Goal: Navigation & Orientation: Find specific page/section

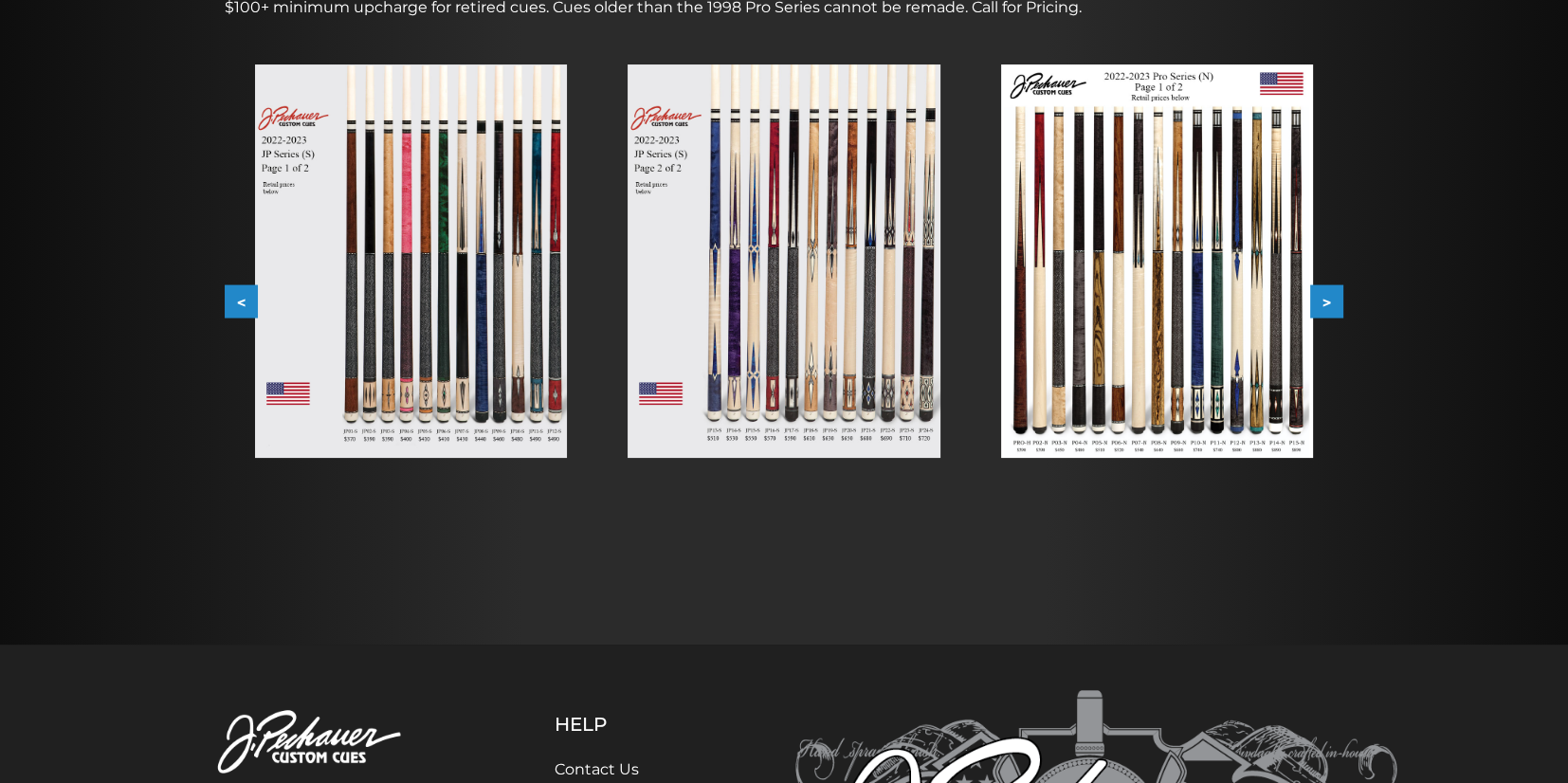
scroll to position [379, 0]
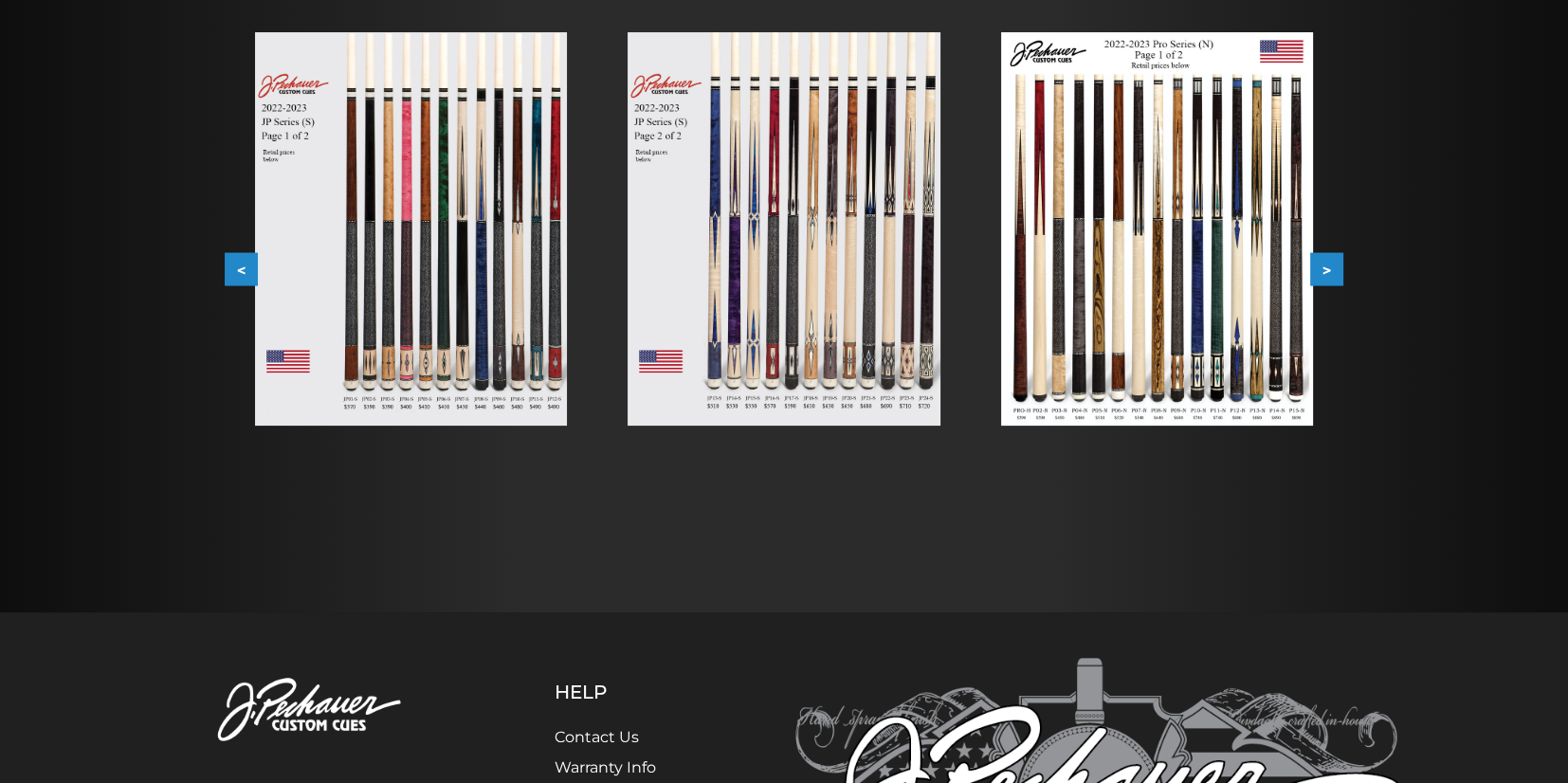
click at [392, 269] on img at bounding box center [411, 229] width 311 height 394
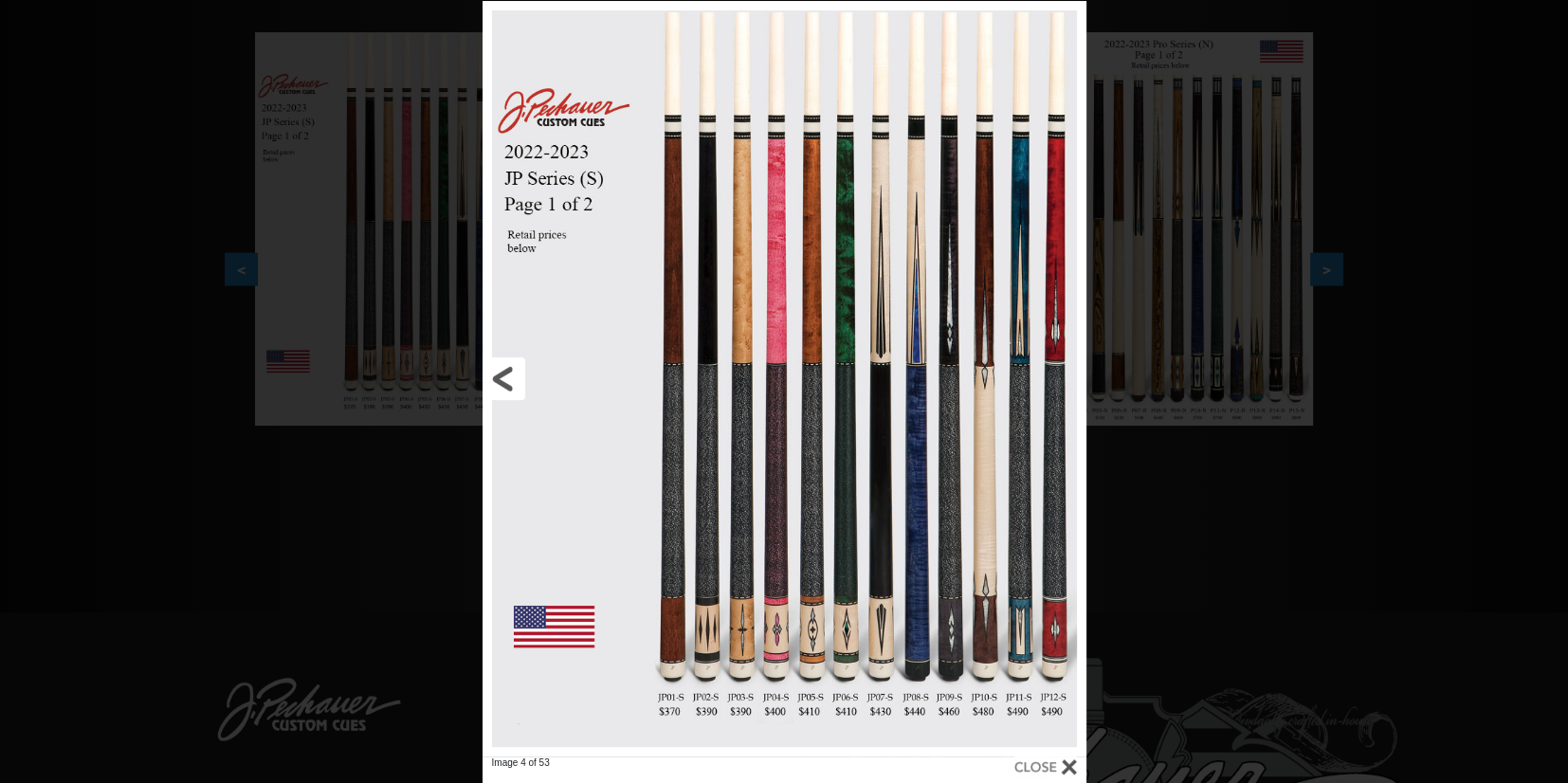
click at [509, 381] on link at bounding box center [618, 379] width 272 height 756
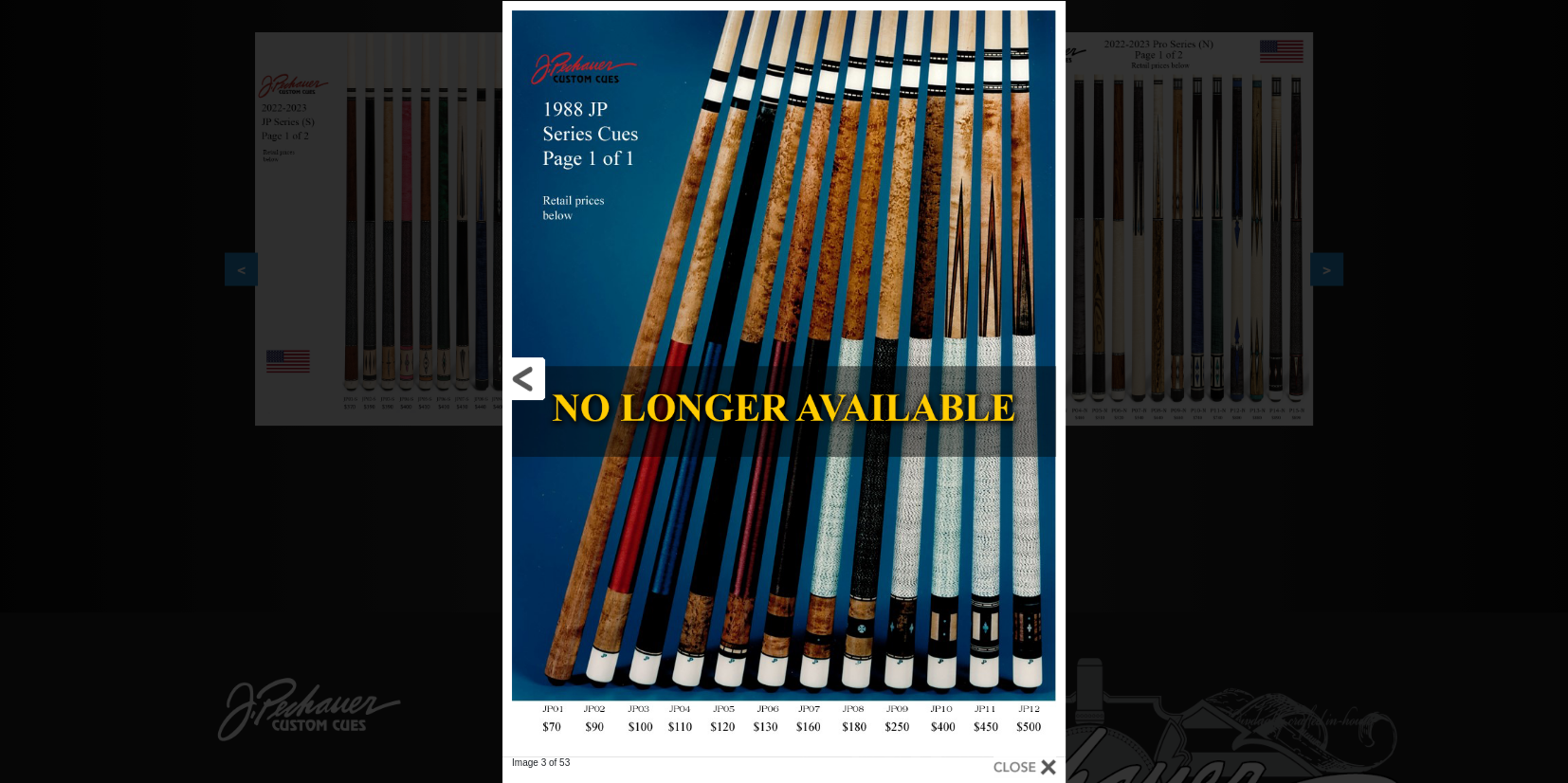
click at [509, 381] on link at bounding box center [629, 379] width 253 height 756
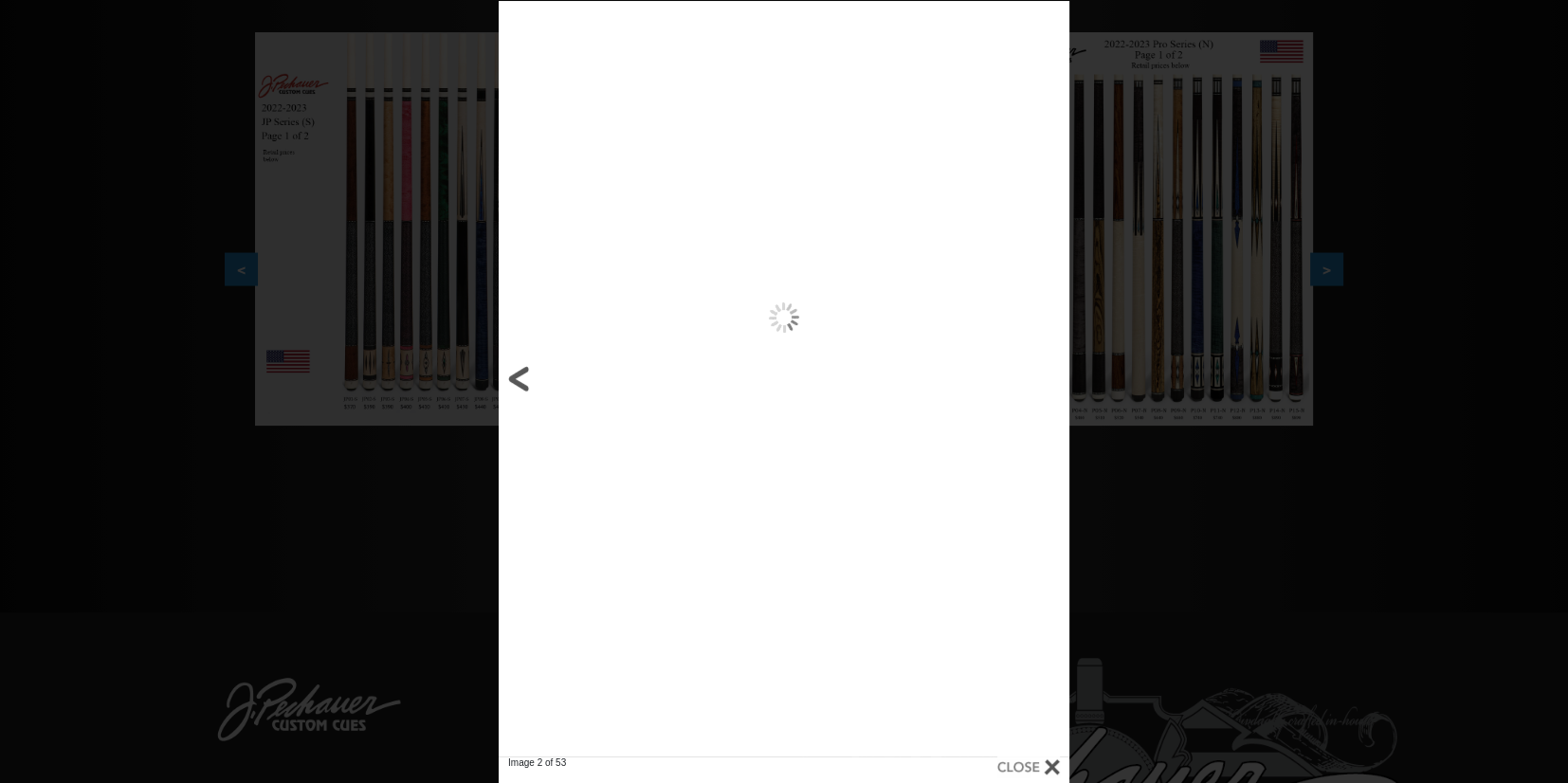
click at [509, 381] on link at bounding box center [627, 379] width 257 height 756
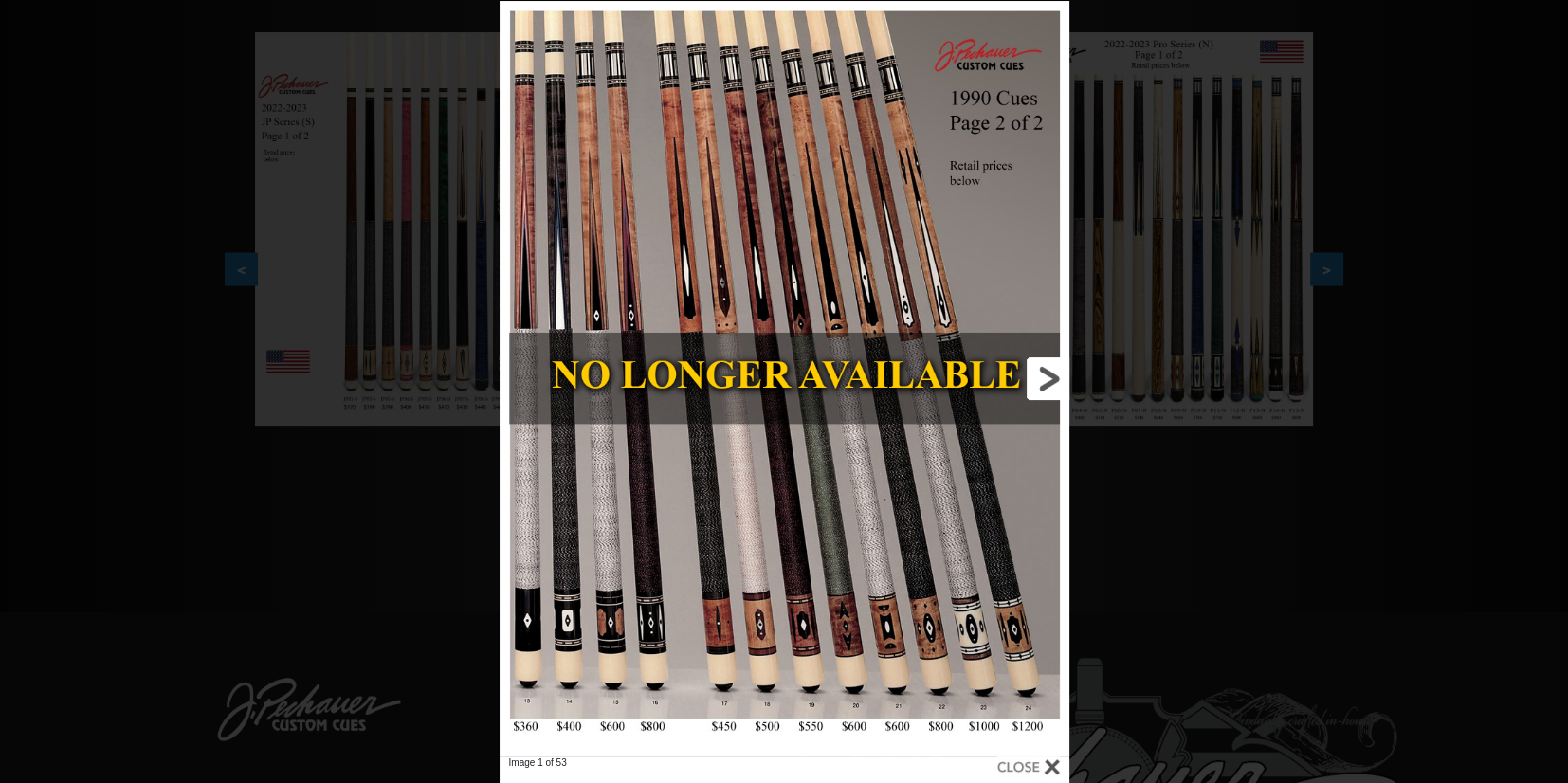
click at [1042, 382] on link at bounding box center [940, 379] width 256 height 756
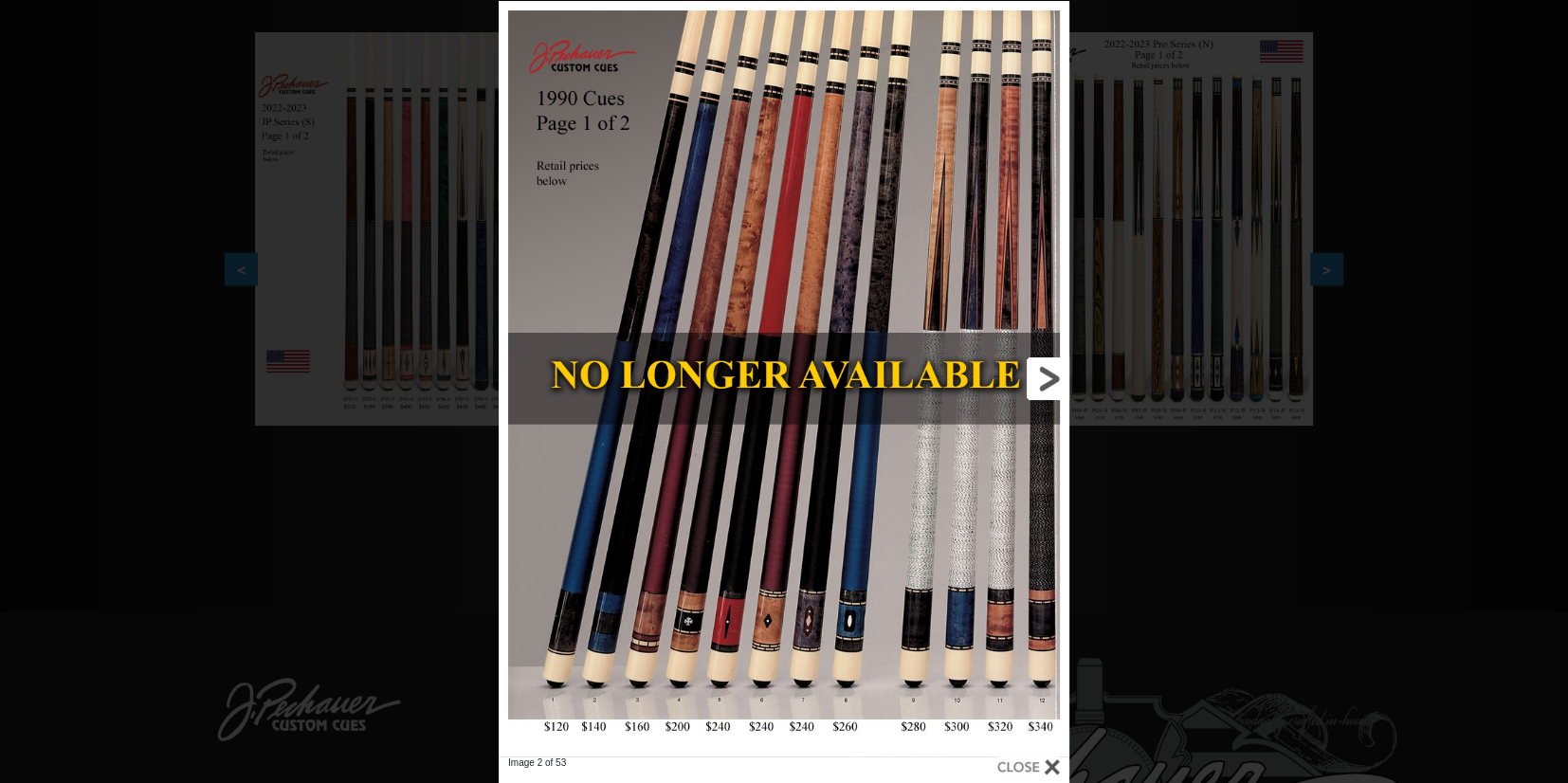
click at [1042, 382] on link at bounding box center [940, 379] width 257 height 756
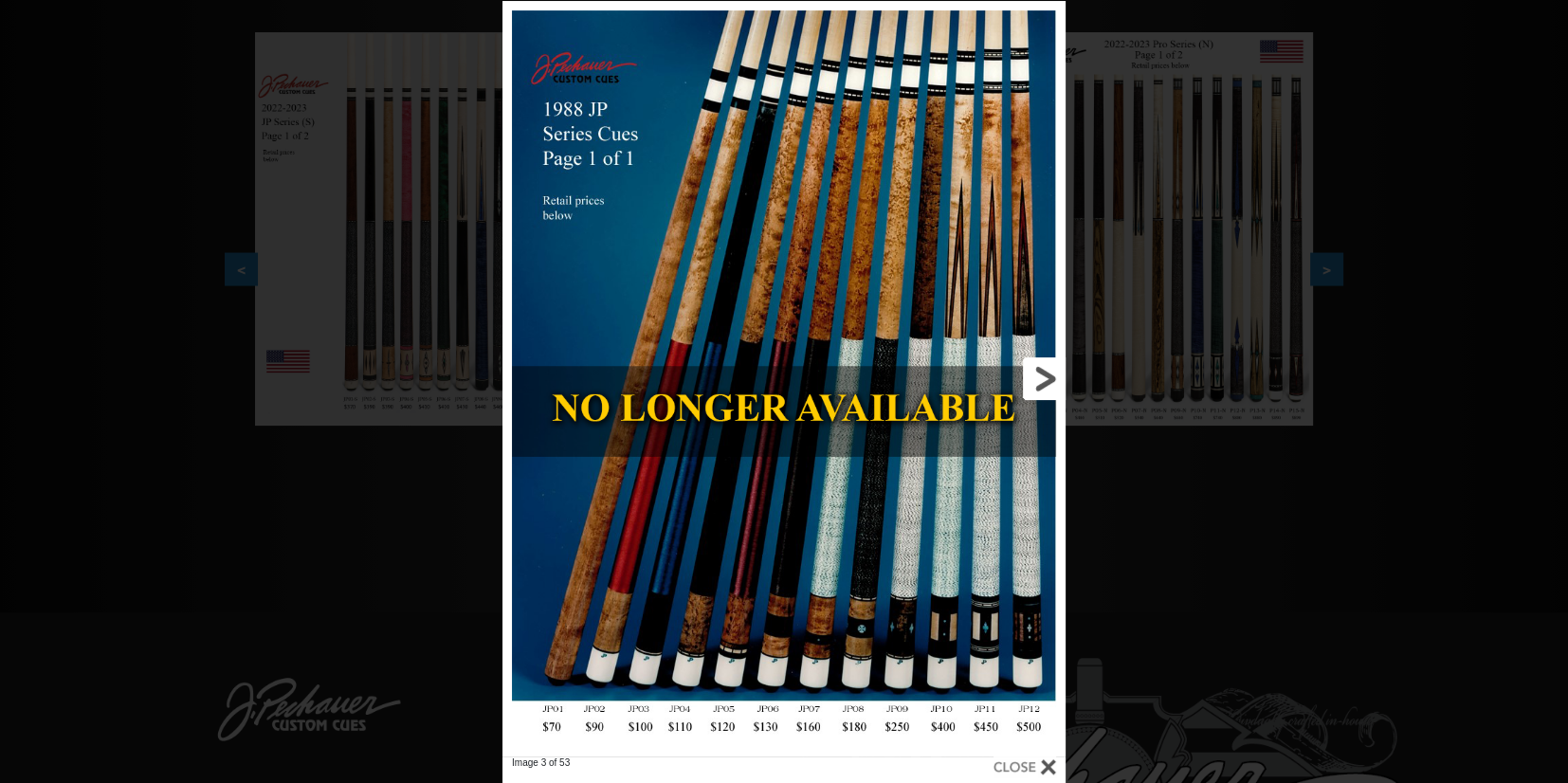
click at [1042, 382] on link at bounding box center [938, 379] width 253 height 756
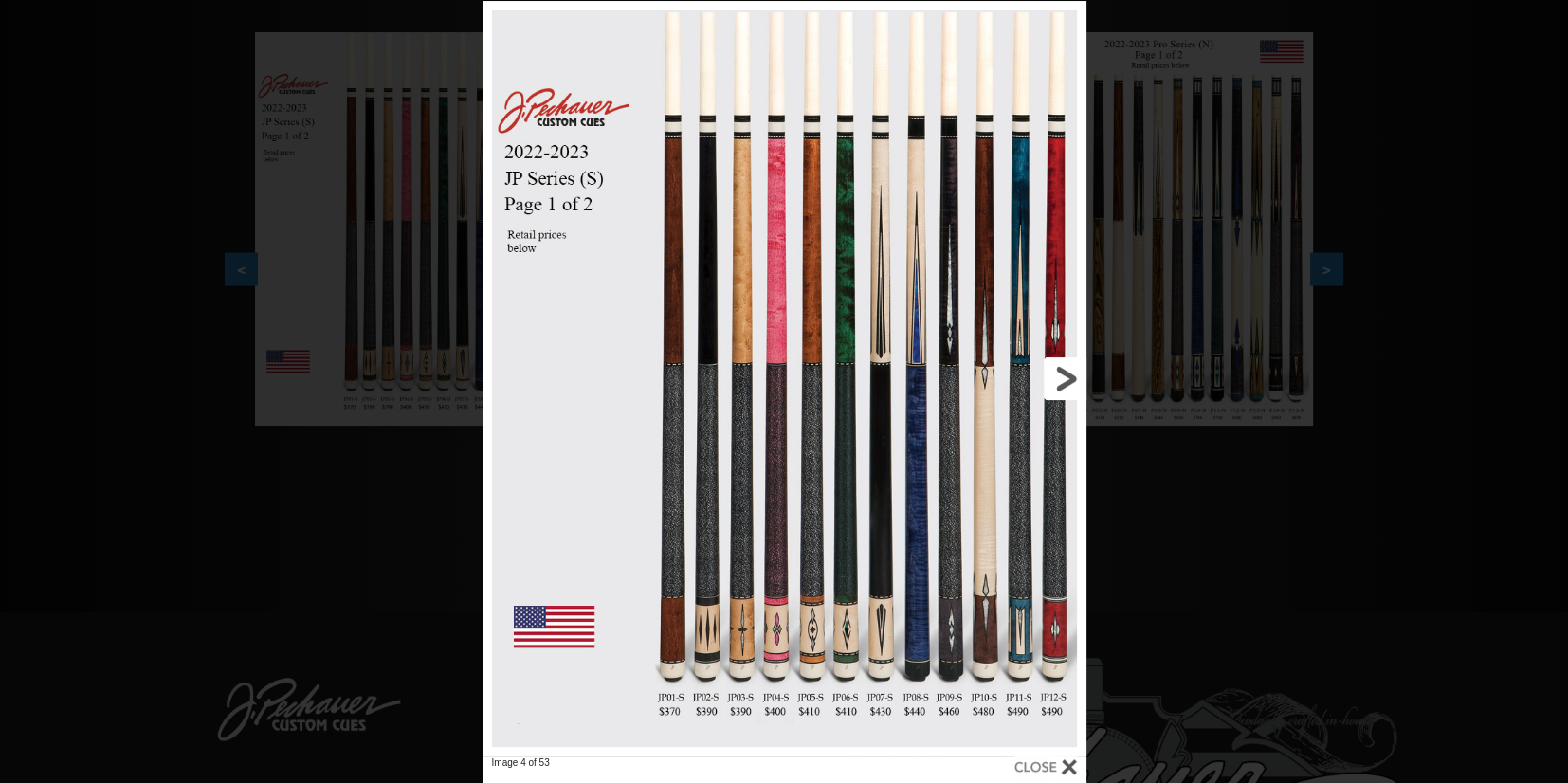
click at [1052, 381] on link at bounding box center [950, 379] width 272 height 756
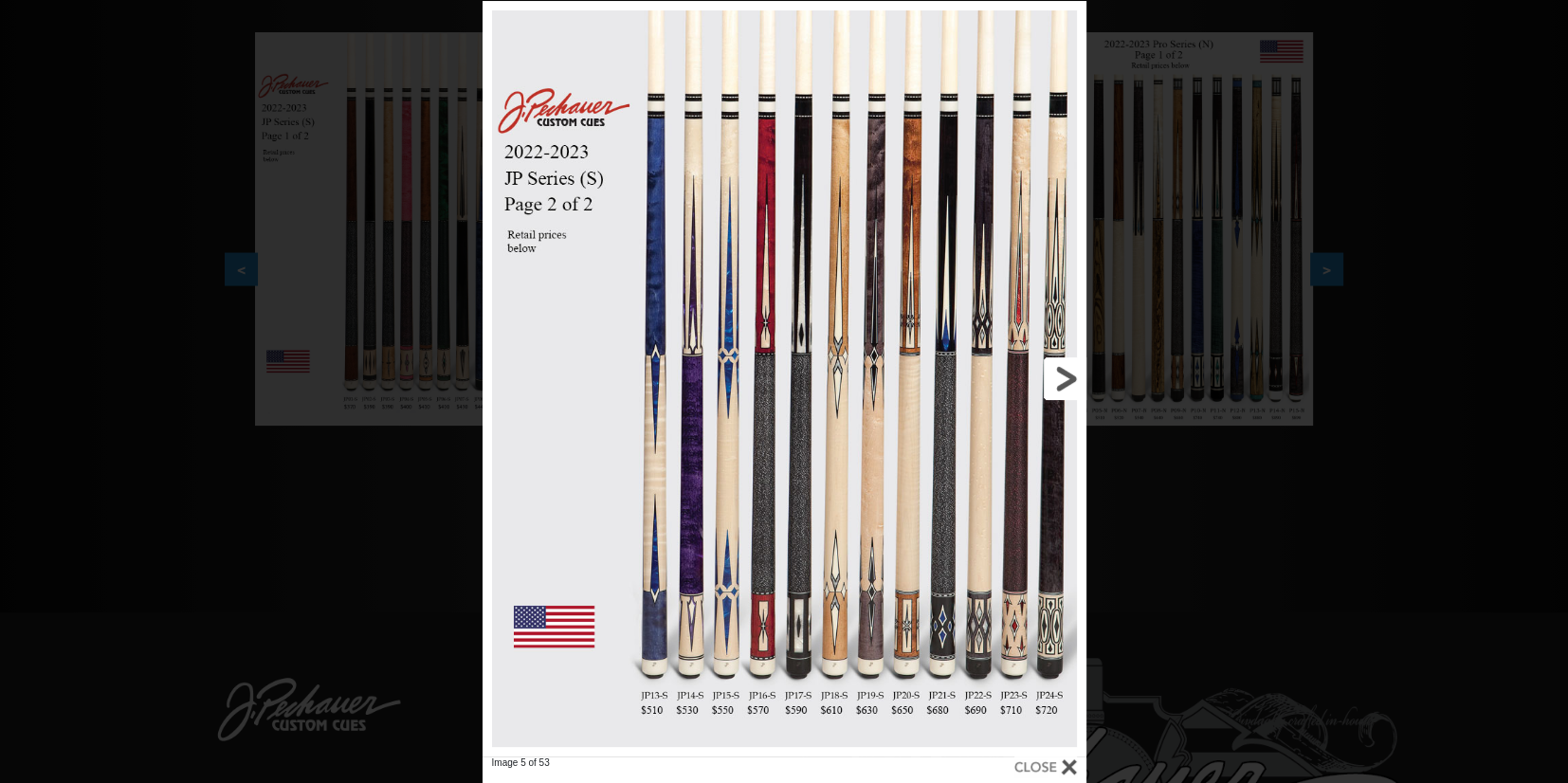
click at [1074, 384] on link at bounding box center [950, 379] width 272 height 756
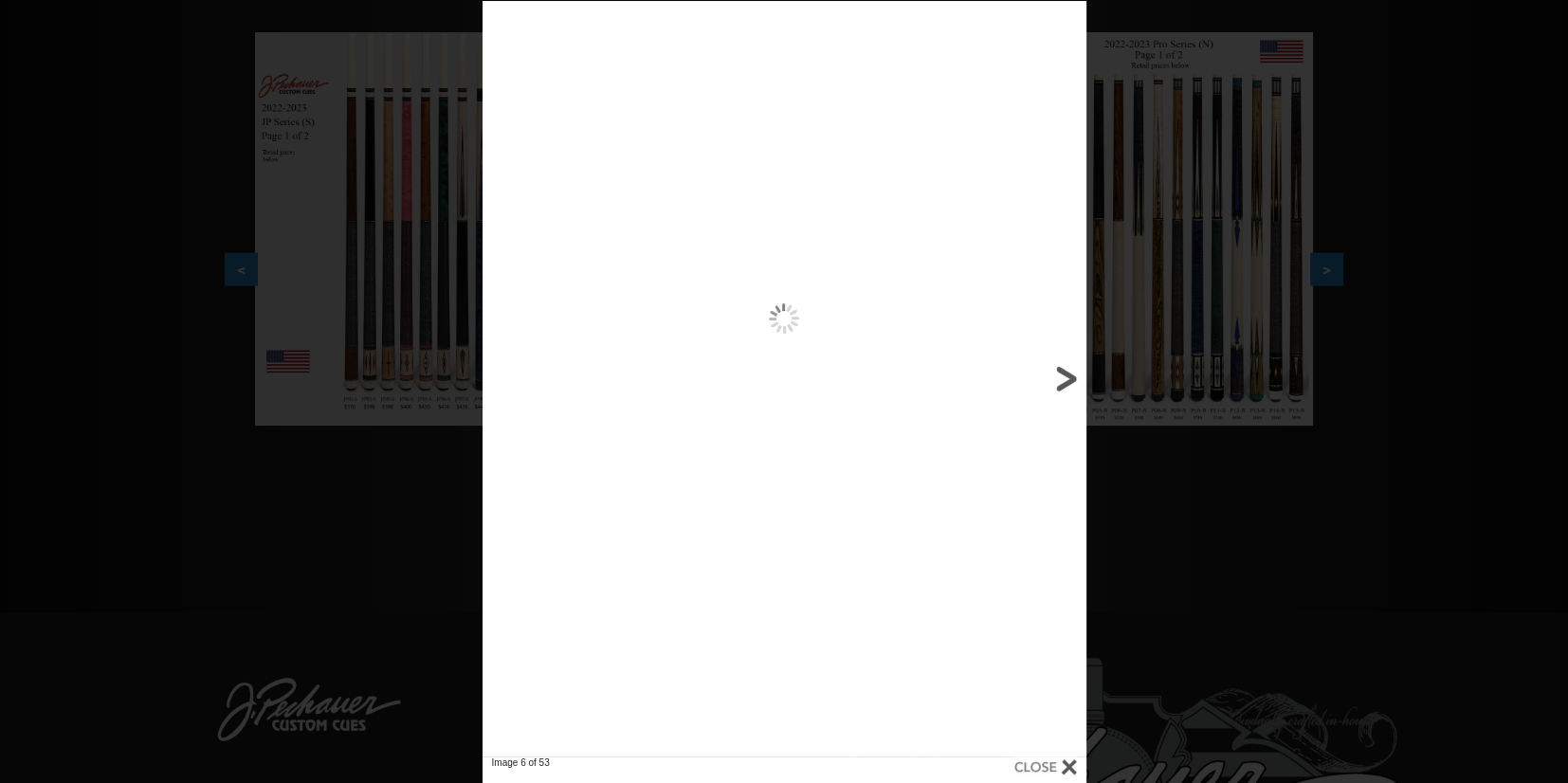
click at [1074, 384] on link at bounding box center [950, 379] width 272 height 756
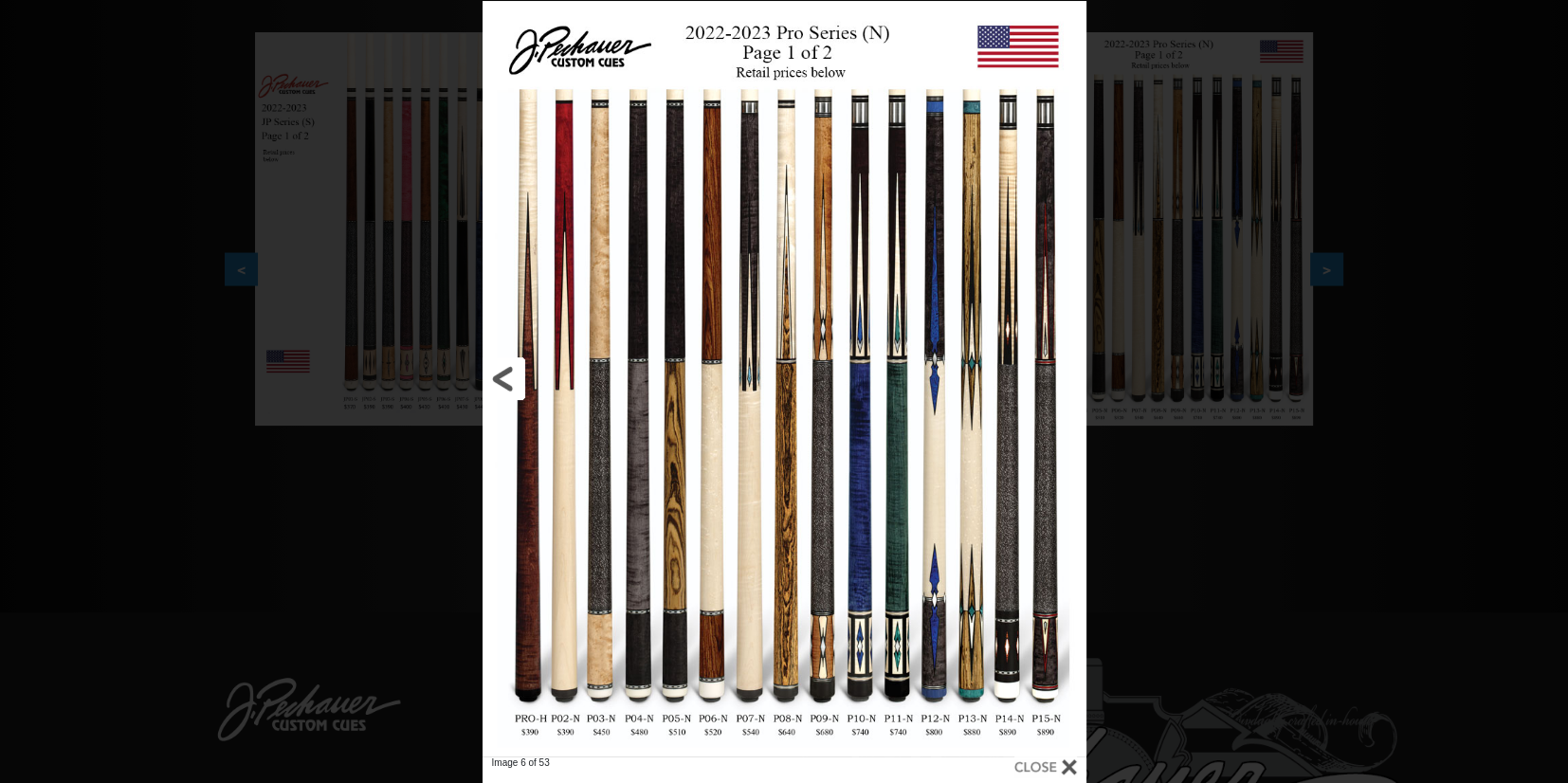
click at [500, 378] on link at bounding box center [618, 379] width 272 height 756
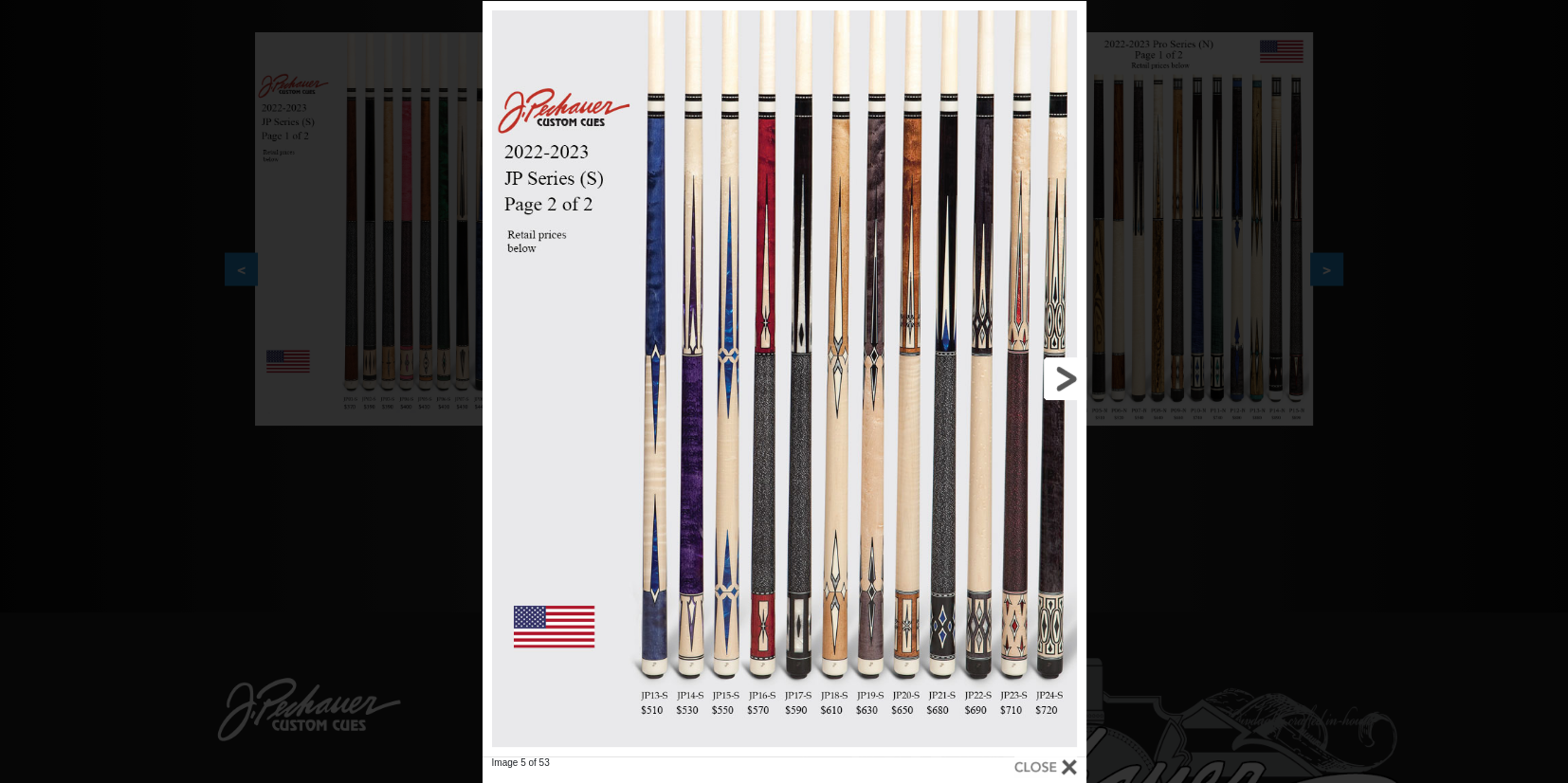
click at [1074, 366] on link at bounding box center [950, 379] width 272 height 756
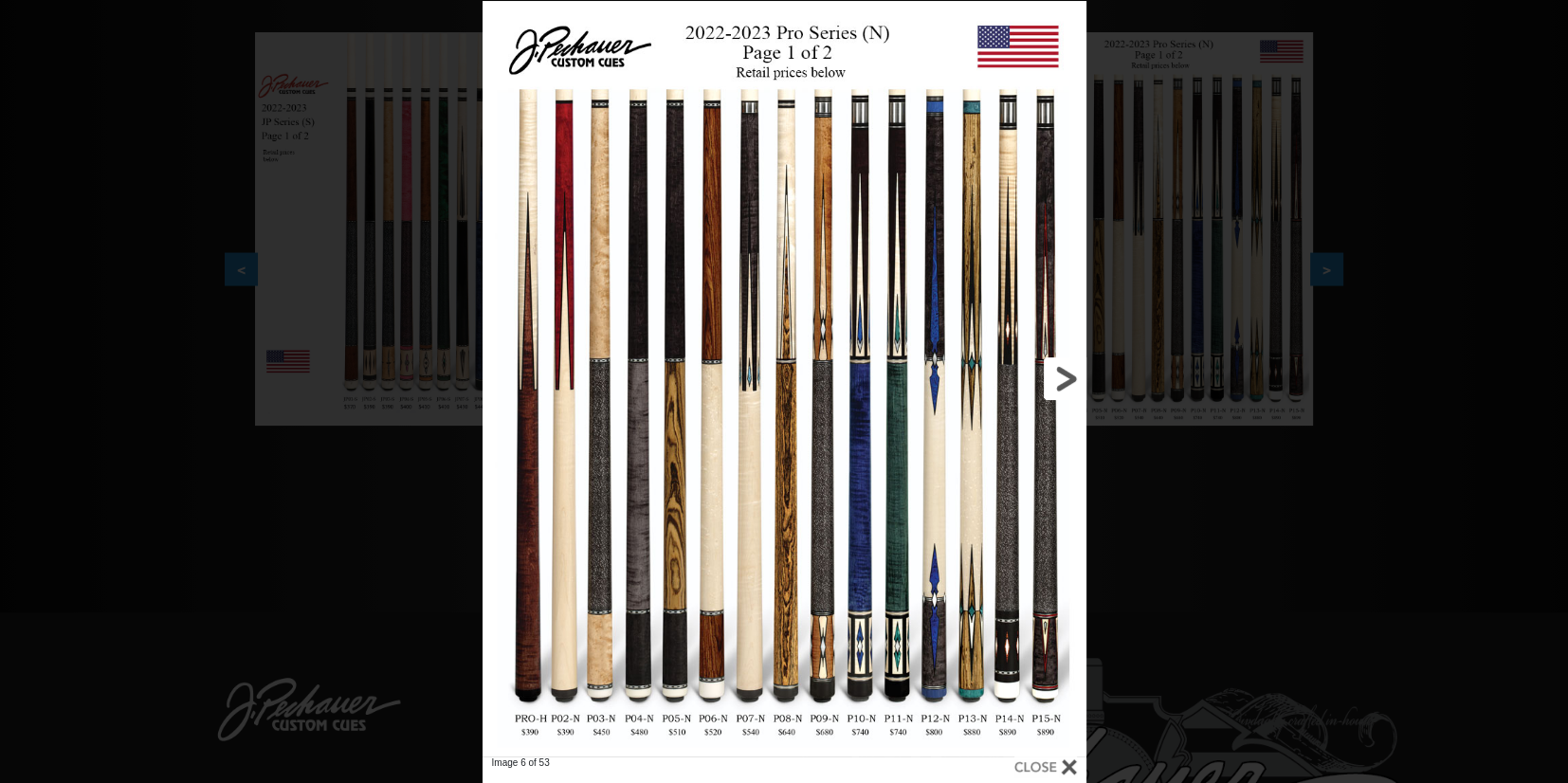
click at [1056, 384] on link at bounding box center [950, 379] width 272 height 756
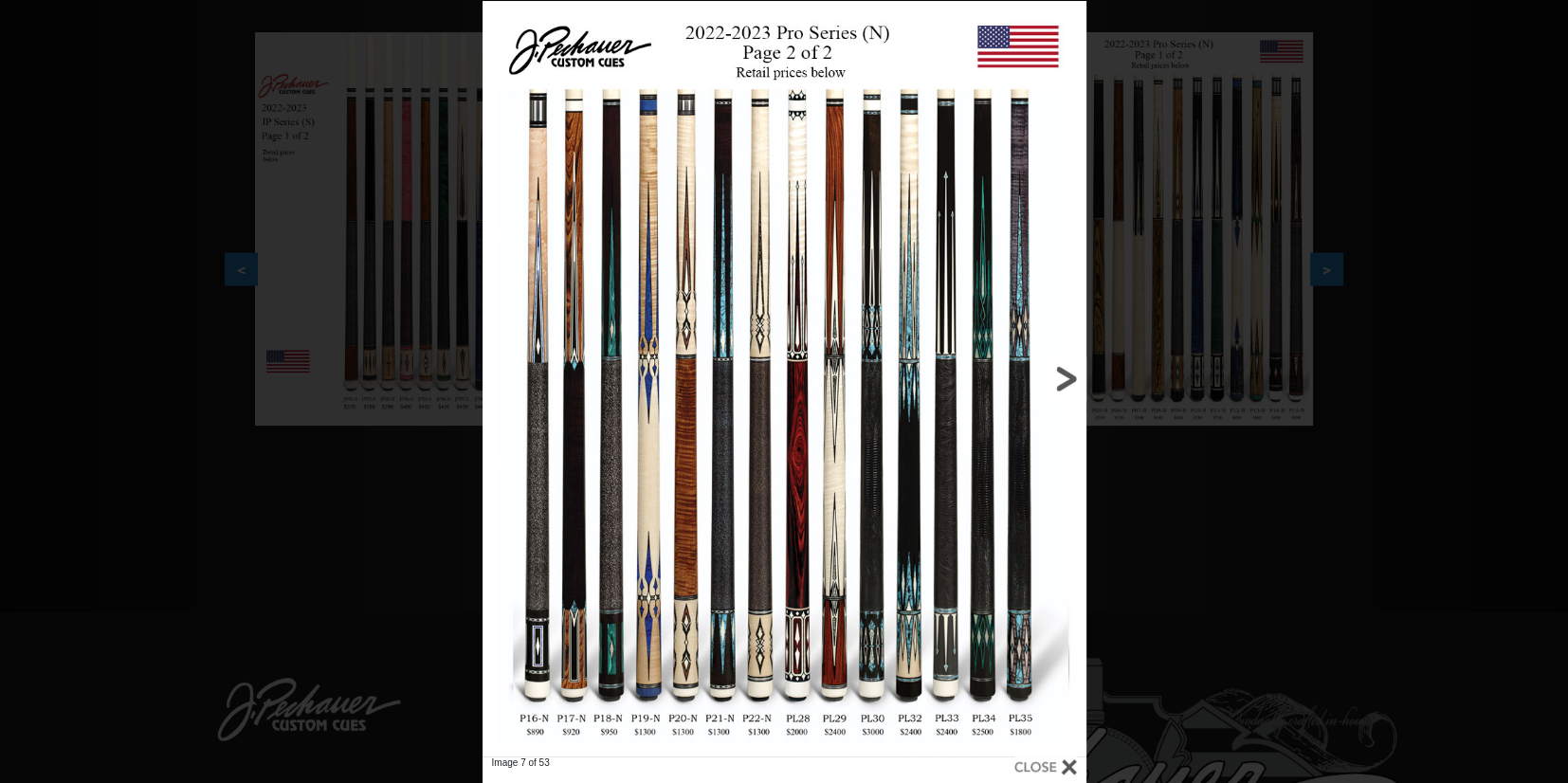
click at [1067, 376] on link at bounding box center [950, 379] width 272 height 756
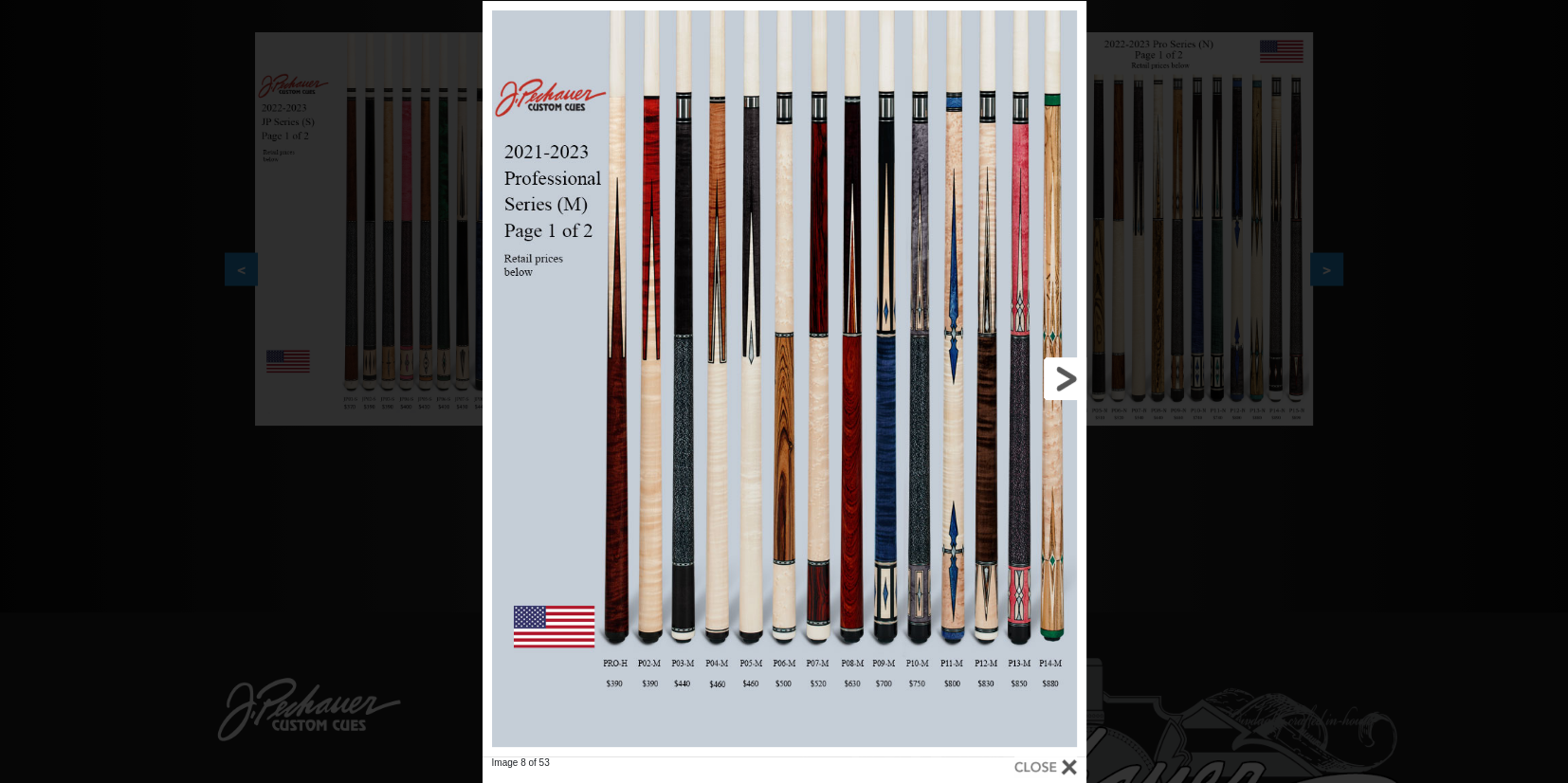
click at [1067, 376] on link at bounding box center [950, 379] width 272 height 756
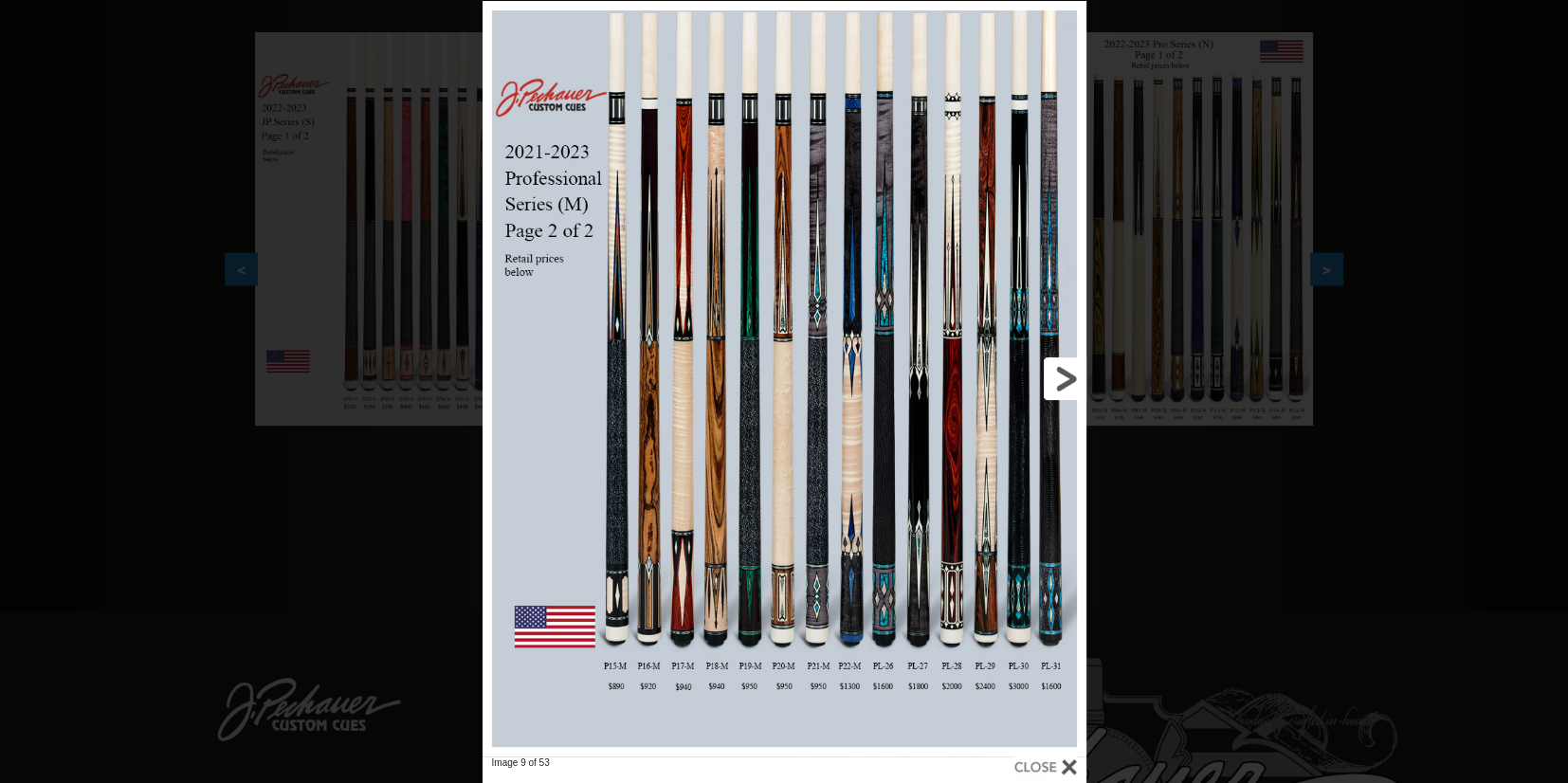
click at [1067, 376] on link at bounding box center [950, 379] width 272 height 756
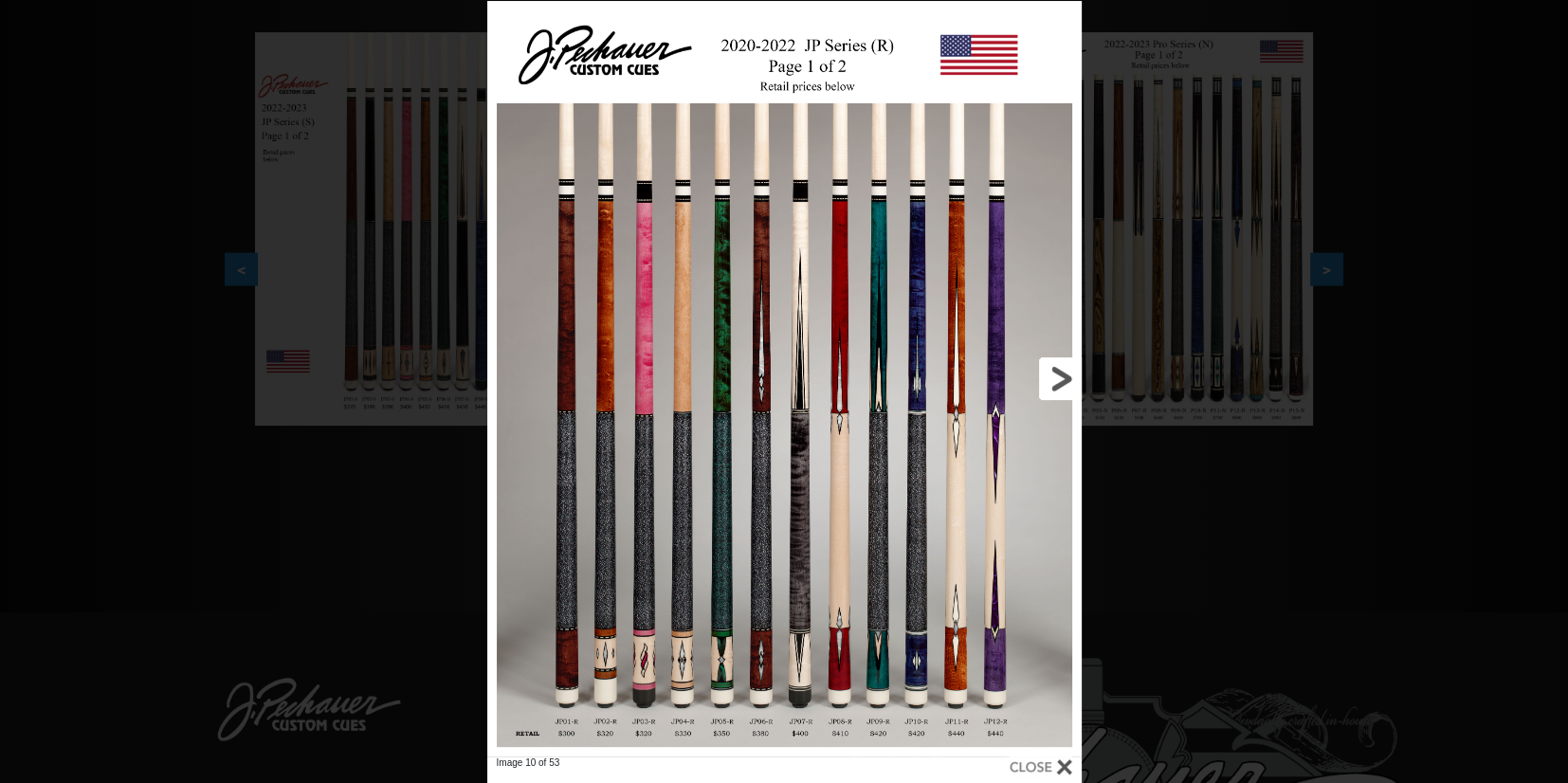
click at [1067, 376] on link at bounding box center [947, 379] width 268 height 756
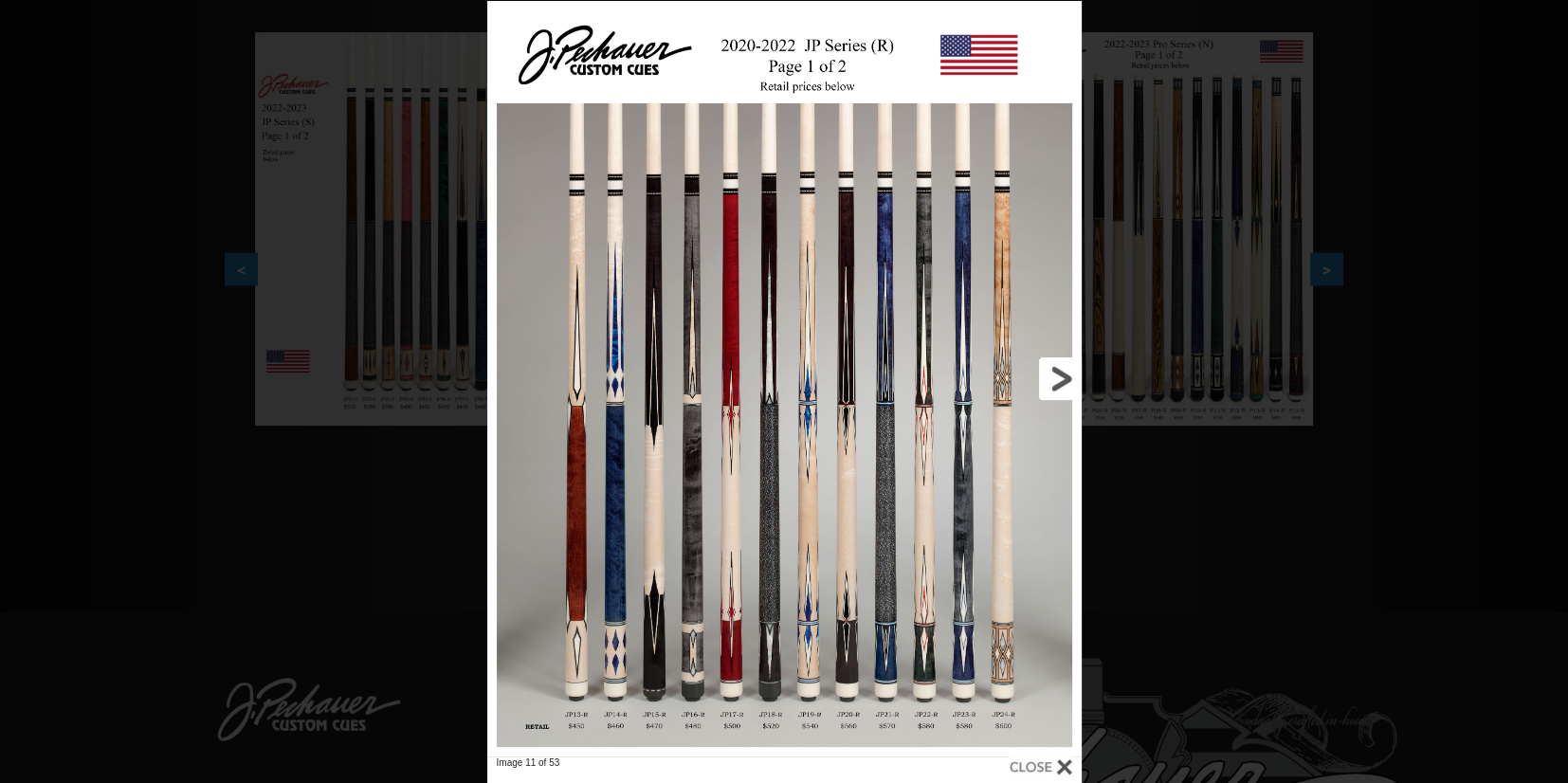
click at [1067, 376] on link at bounding box center [947, 379] width 268 height 756
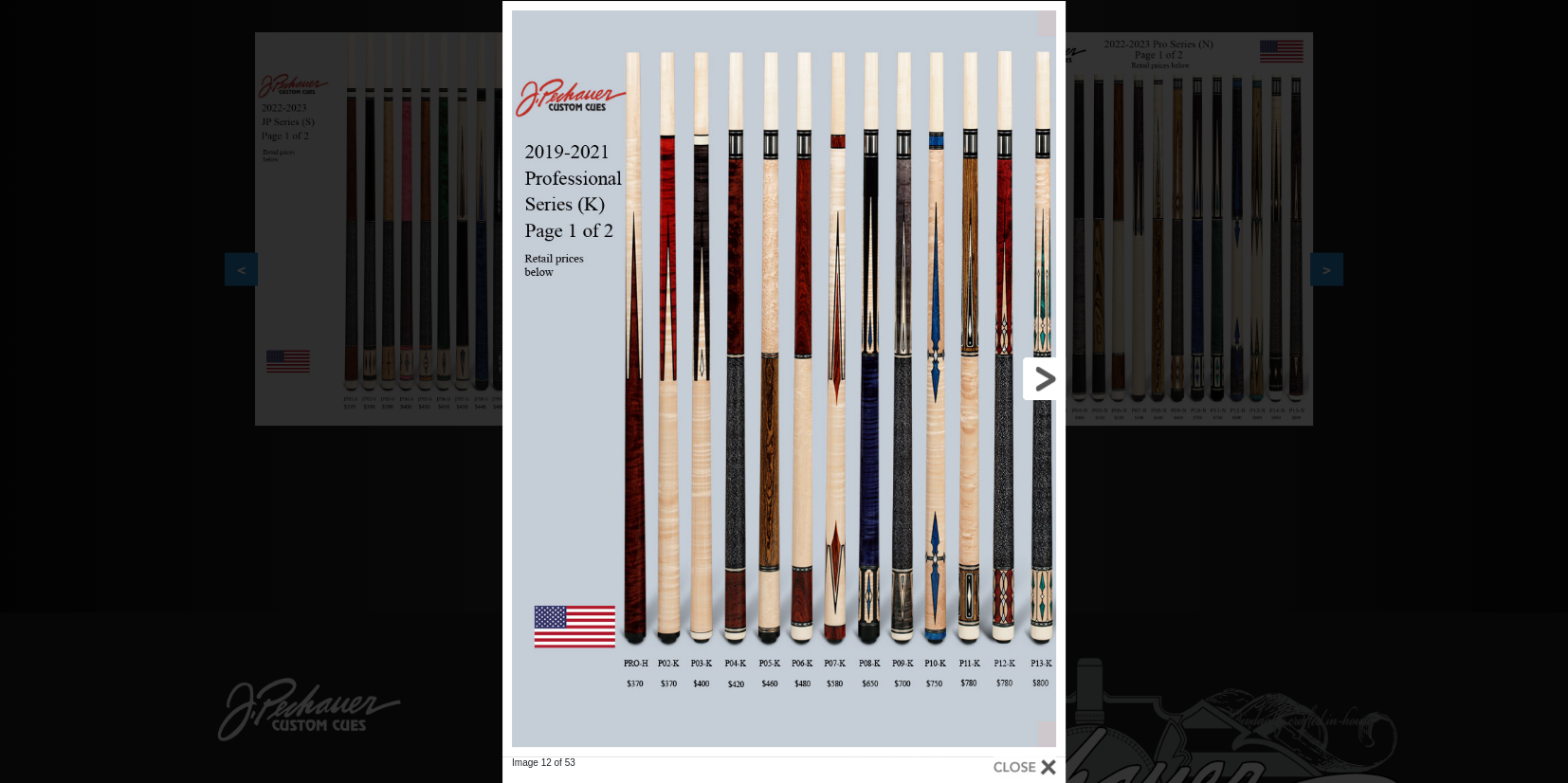
click at [1045, 388] on link at bounding box center [938, 379] width 253 height 756
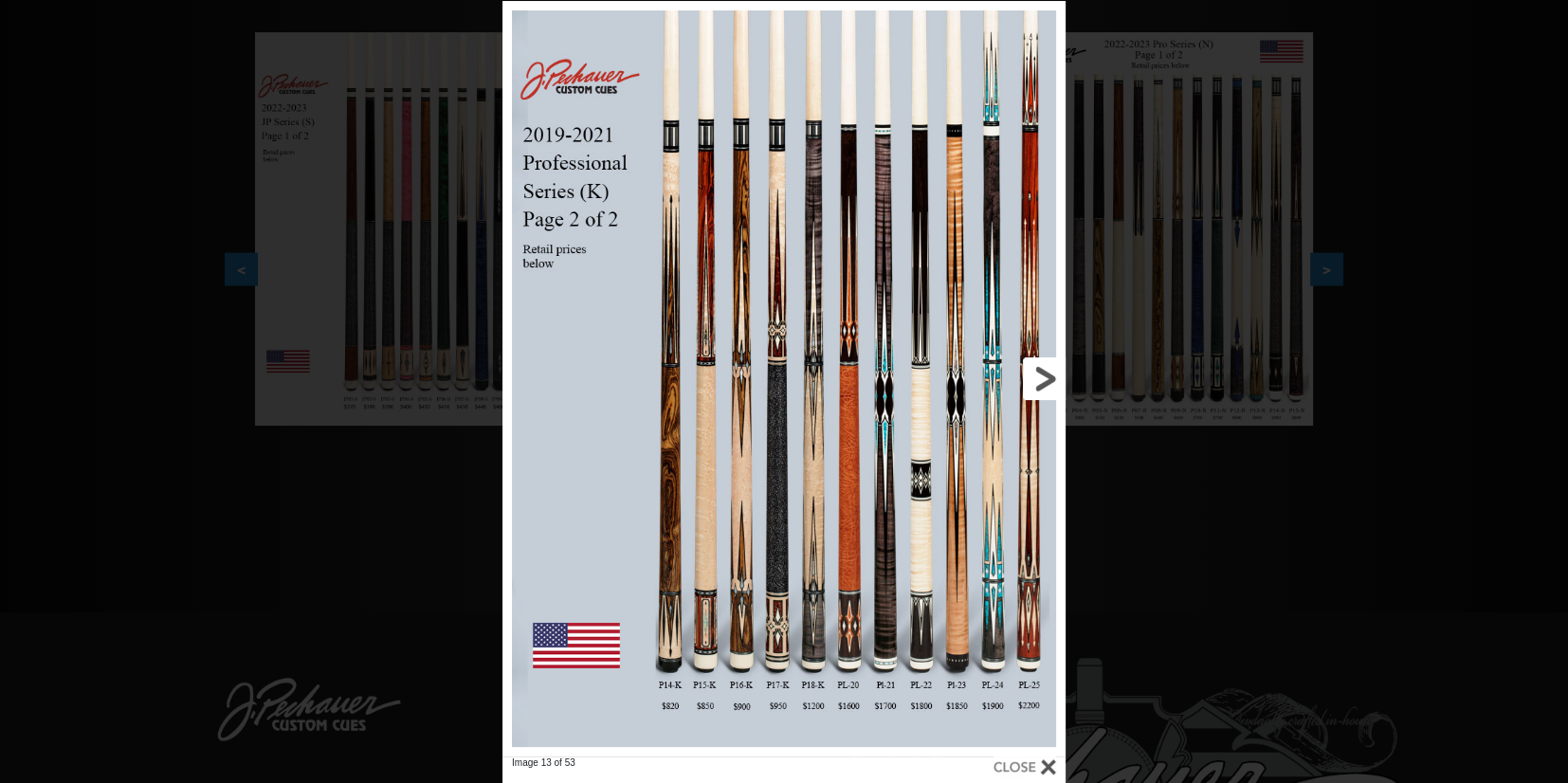
click at [1045, 388] on link at bounding box center [938, 379] width 253 height 756
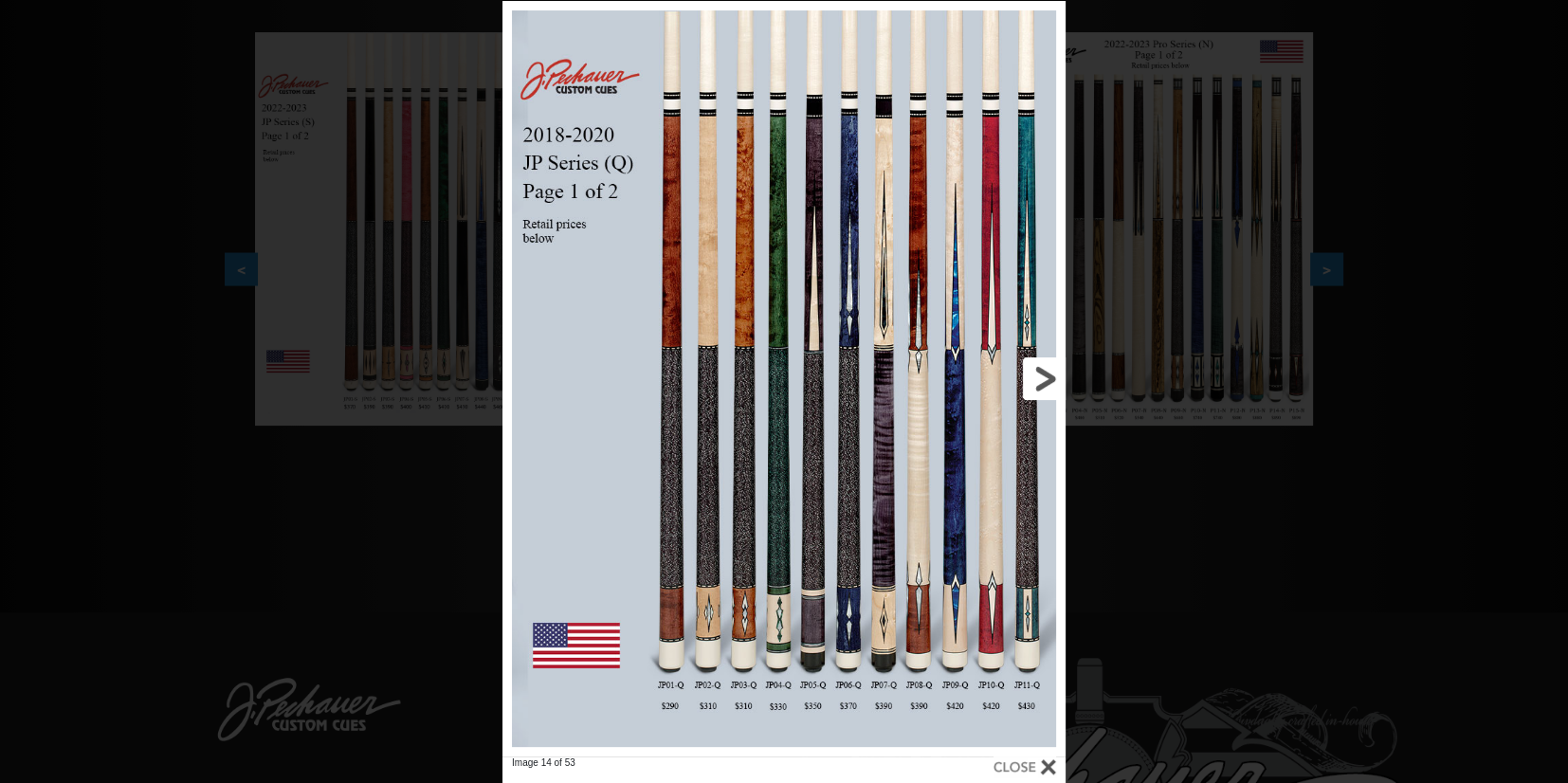
click at [1045, 388] on link at bounding box center [938, 379] width 253 height 756
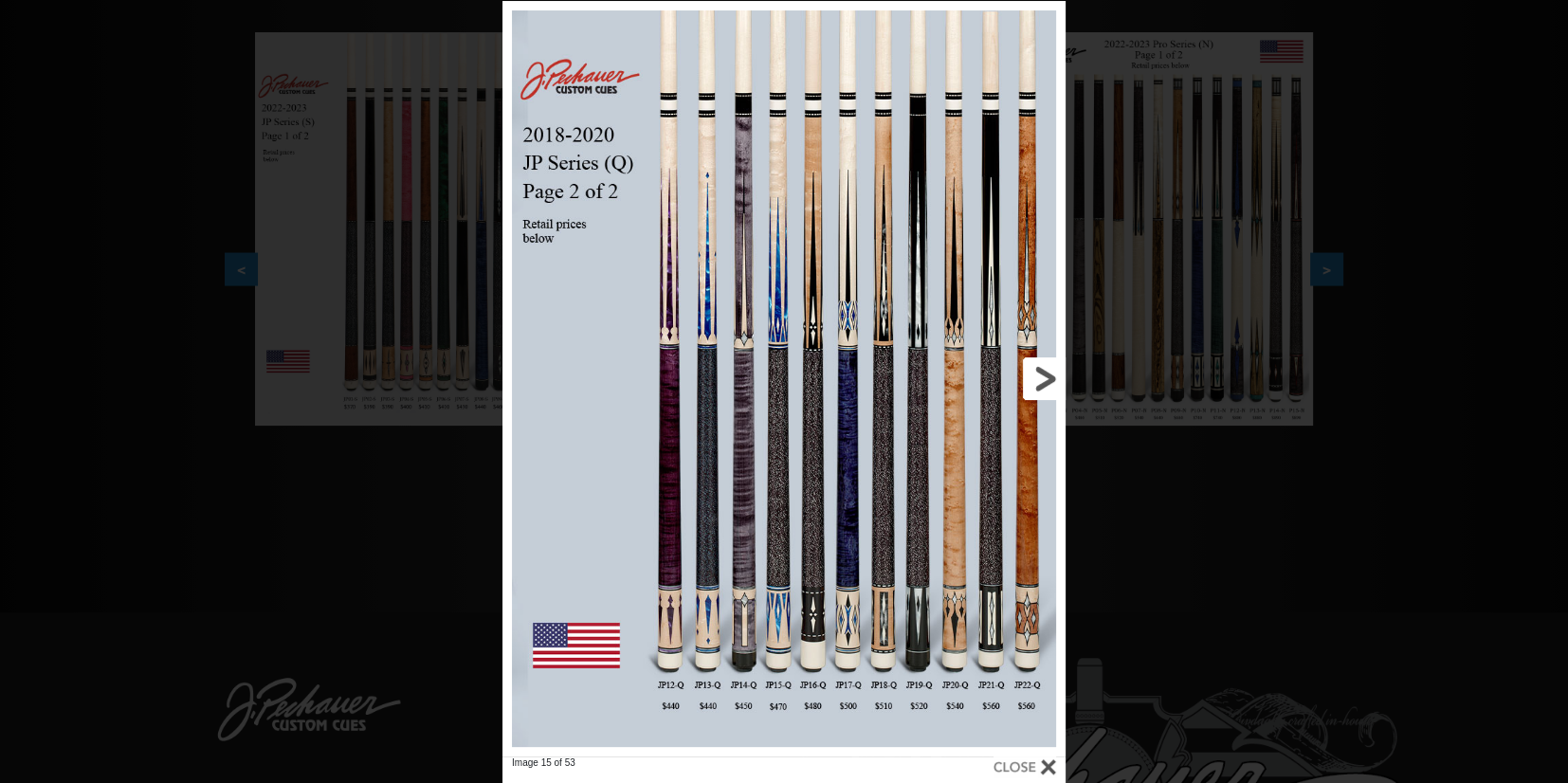
click at [1045, 388] on link at bounding box center [938, 379] width 253 height 756
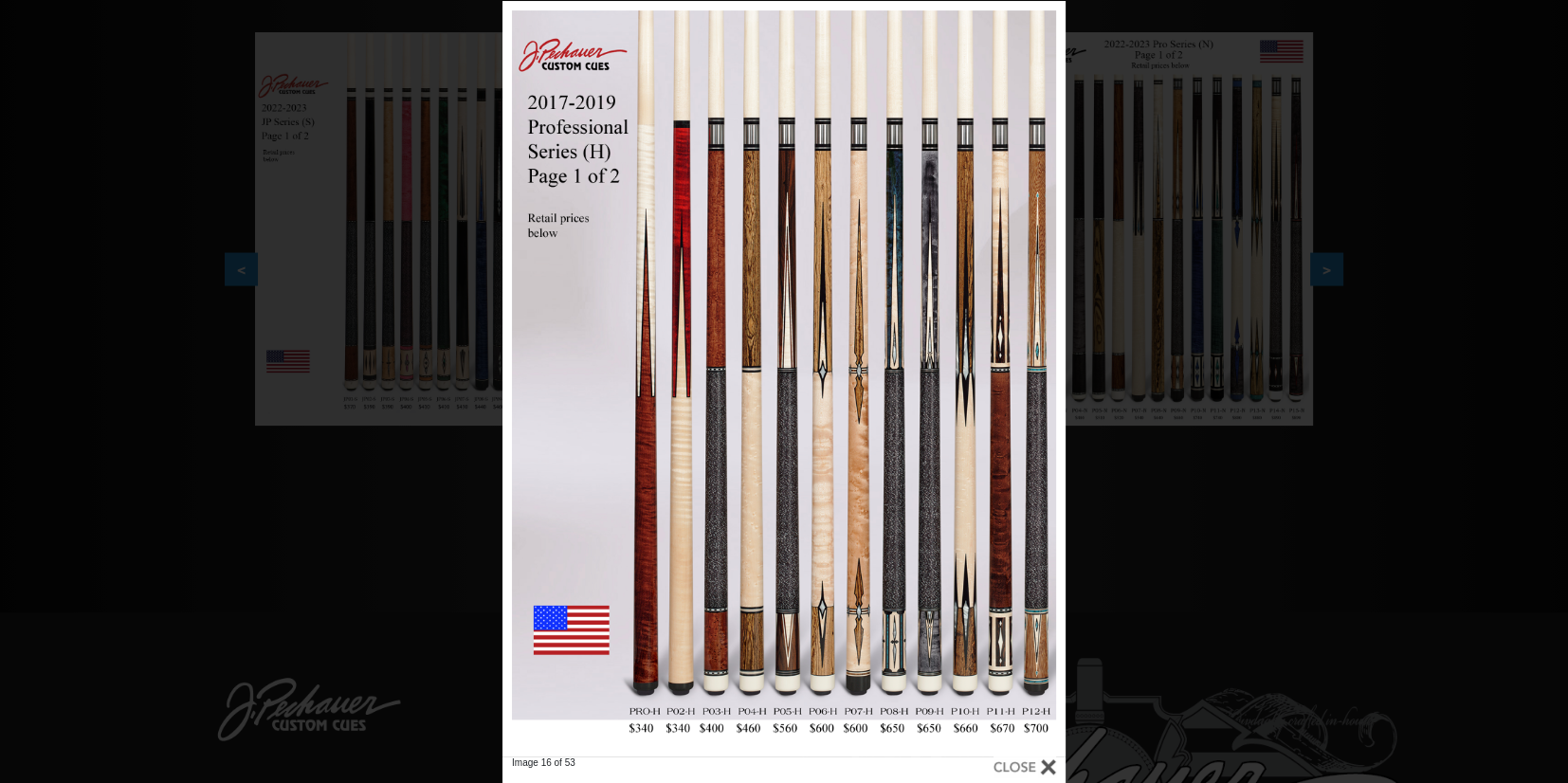
click at [1400, 185] on div "Image 16 of 53" at bounding box center [784, 392] width 1568 height 783
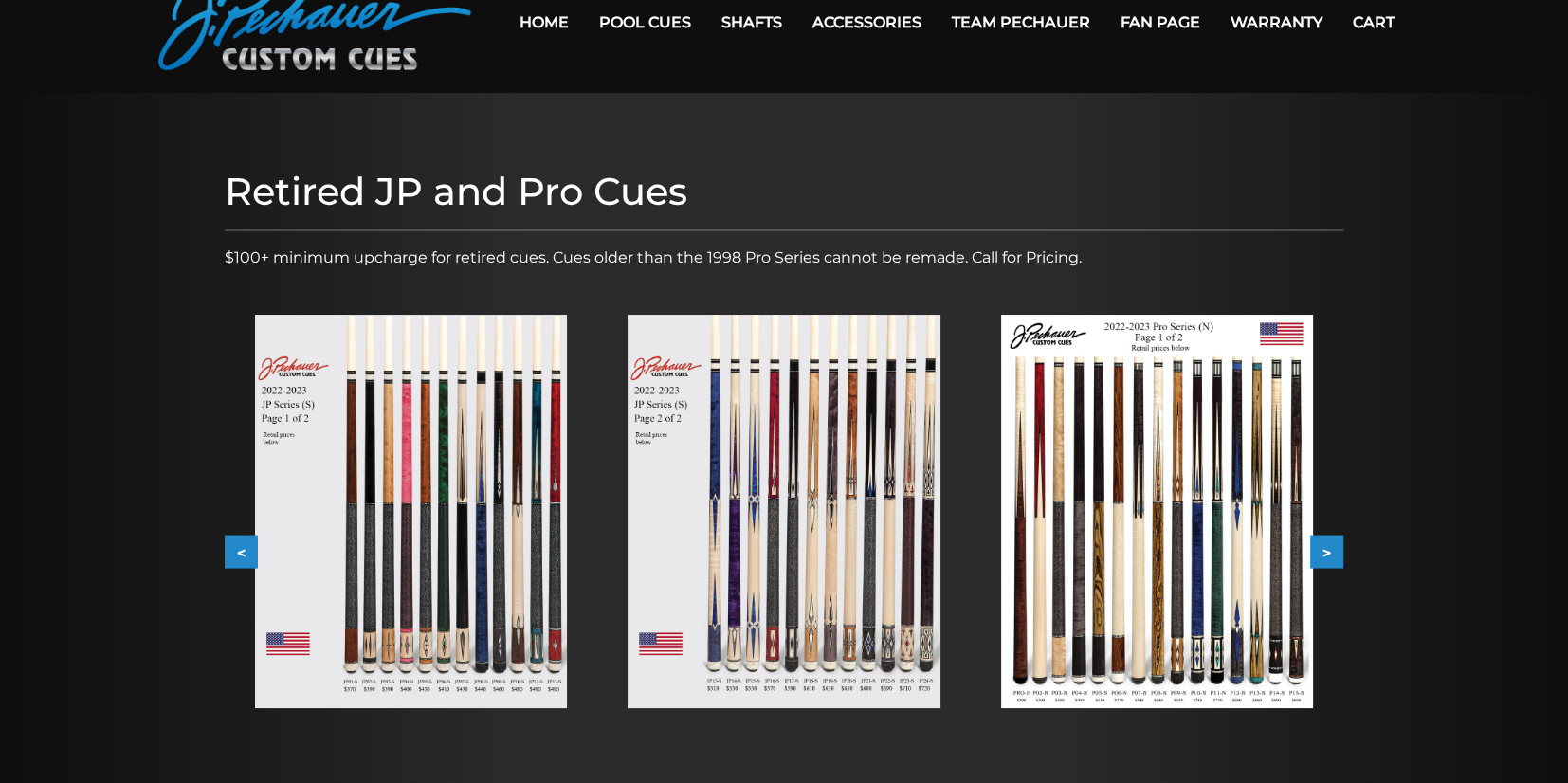
scroll to position [0, 0]
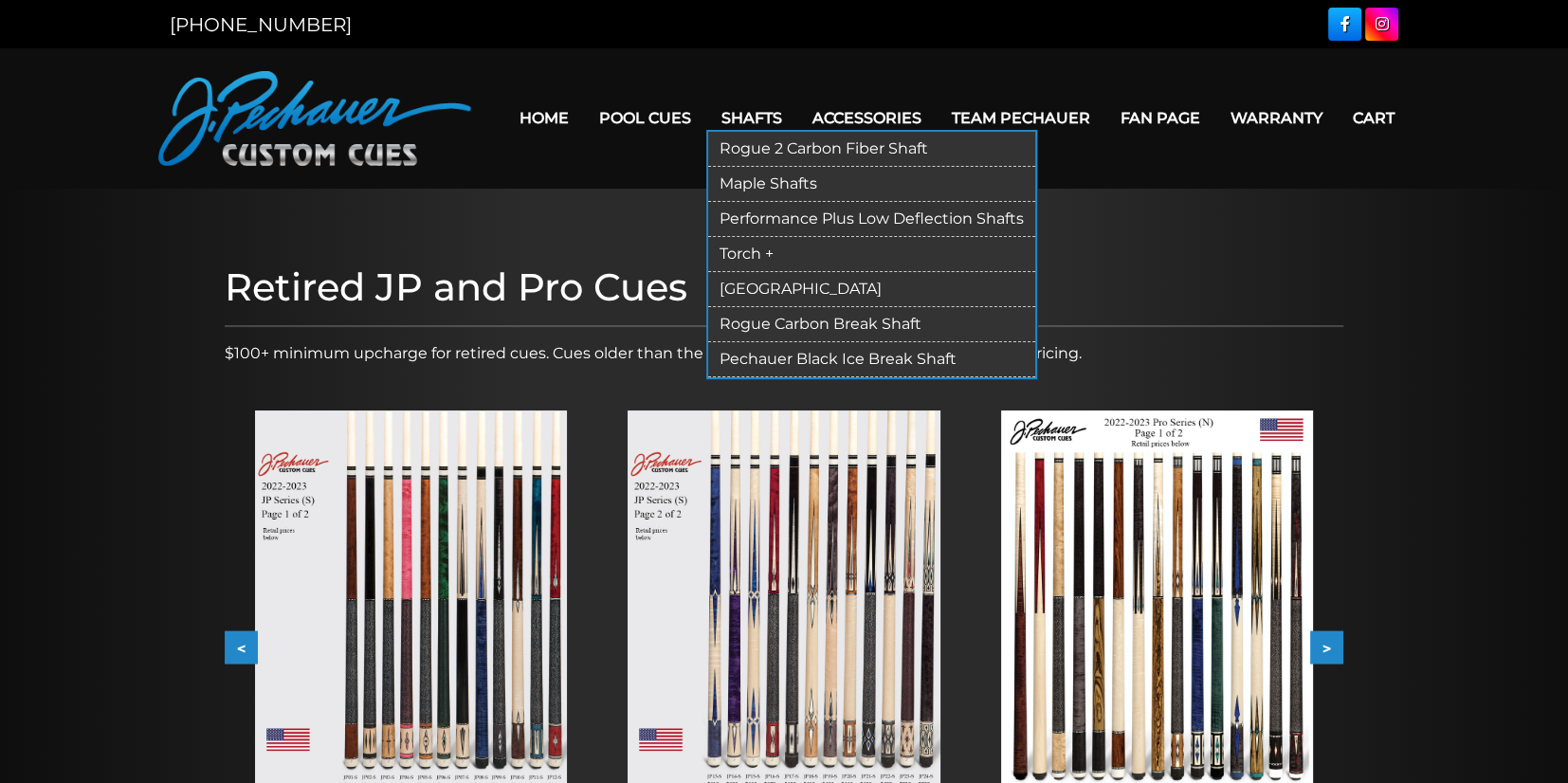
click at [769, 139] on link "Rogue 2 Carbon Fiber Shaft" at bounding box center [871, 149] width 327 height 35
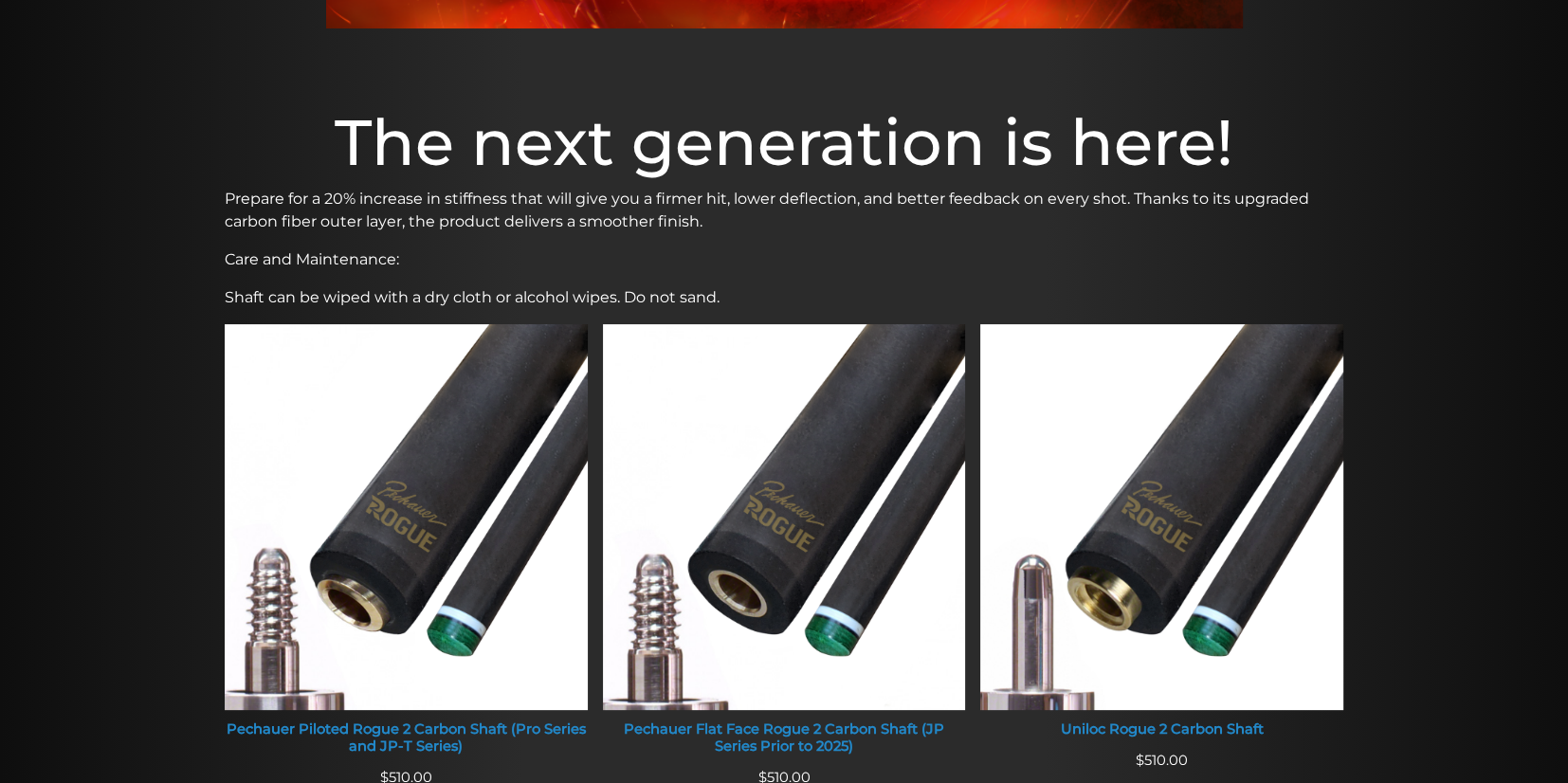
scroll to position [474, 0]
